Goal: Task Accomplishment & Management: Use online tool/utility

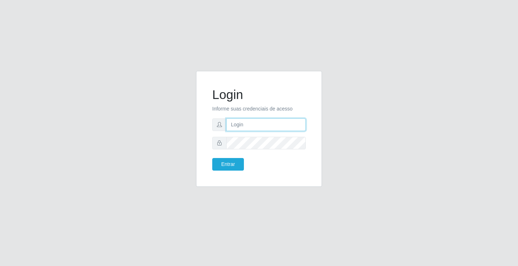
click at [252, 126] on input "text" at bounding box center [265, 124] width 79 height 13
type input "aislan@ideal"
click at [212, 158] on button "Entrar" at bounding box center [228, 164] width 32 height 13
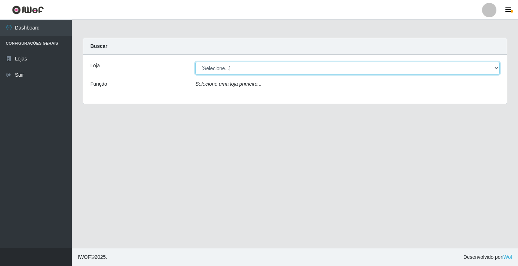
click at [299, 67] on select "[Selecione...] Ideal - Conceição" at bounding box center [347, 68] width 304 height 13
select select "231"
click at [195, 62] on select "[Selecione...] Ideal - Conceição" at bounding box center [347, 68] width 304 height 13
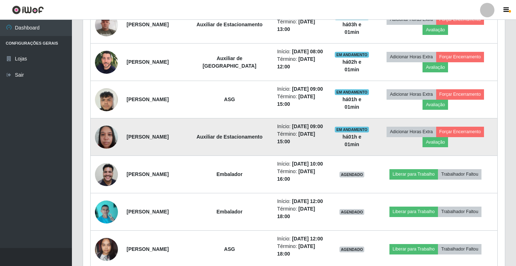
scroll to position [360, 0]
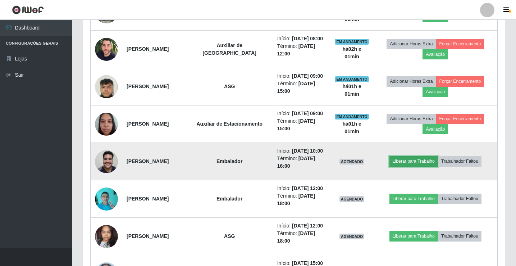
click at [402, 163] on button "Liberar para Trabalho" at bounding box center [413, 161] width 49 height 10
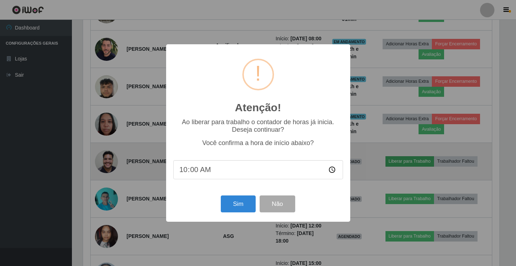
scroll to position [149, 418]
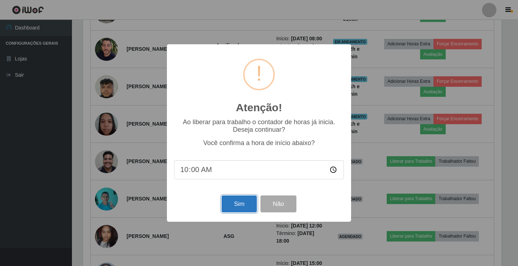
click at [231, 204] on button "Sim" at bounding box center [238, 203] width 35 height 17
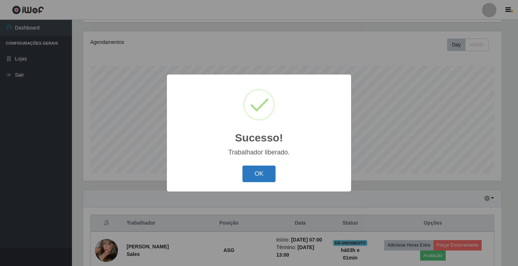
click at [247, 174] on button "OK" at bounding box center [258, 173] width 33 height 17
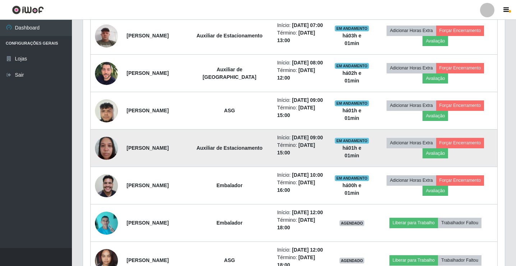
scroll to position [371, 0]
